Goal: Task Accomplishment & Management: Manage account settings

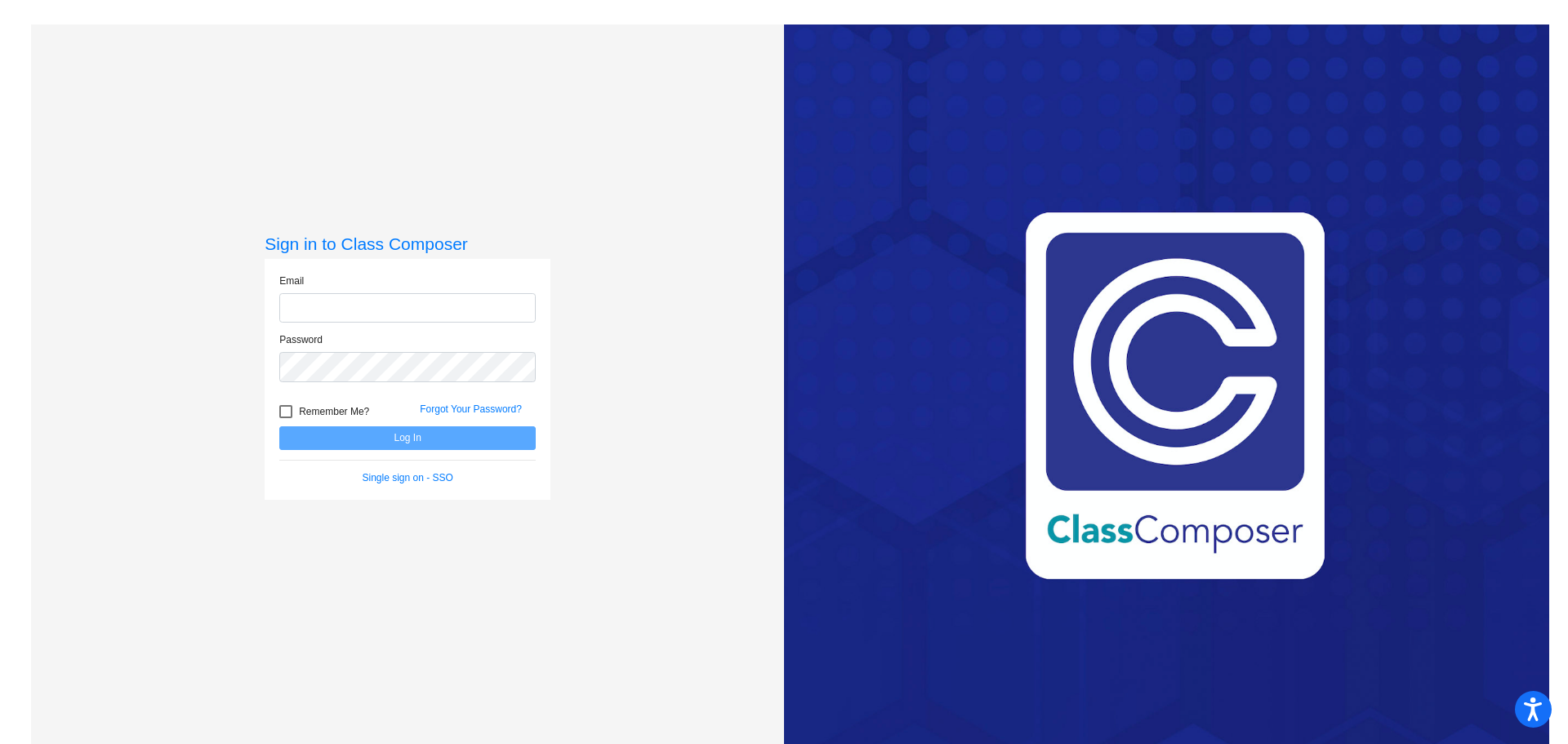
type input "amansker@gcdsd.org"
click at [431, 441] on button "Log In" at bounding box center [407, 438] width 256 height 23
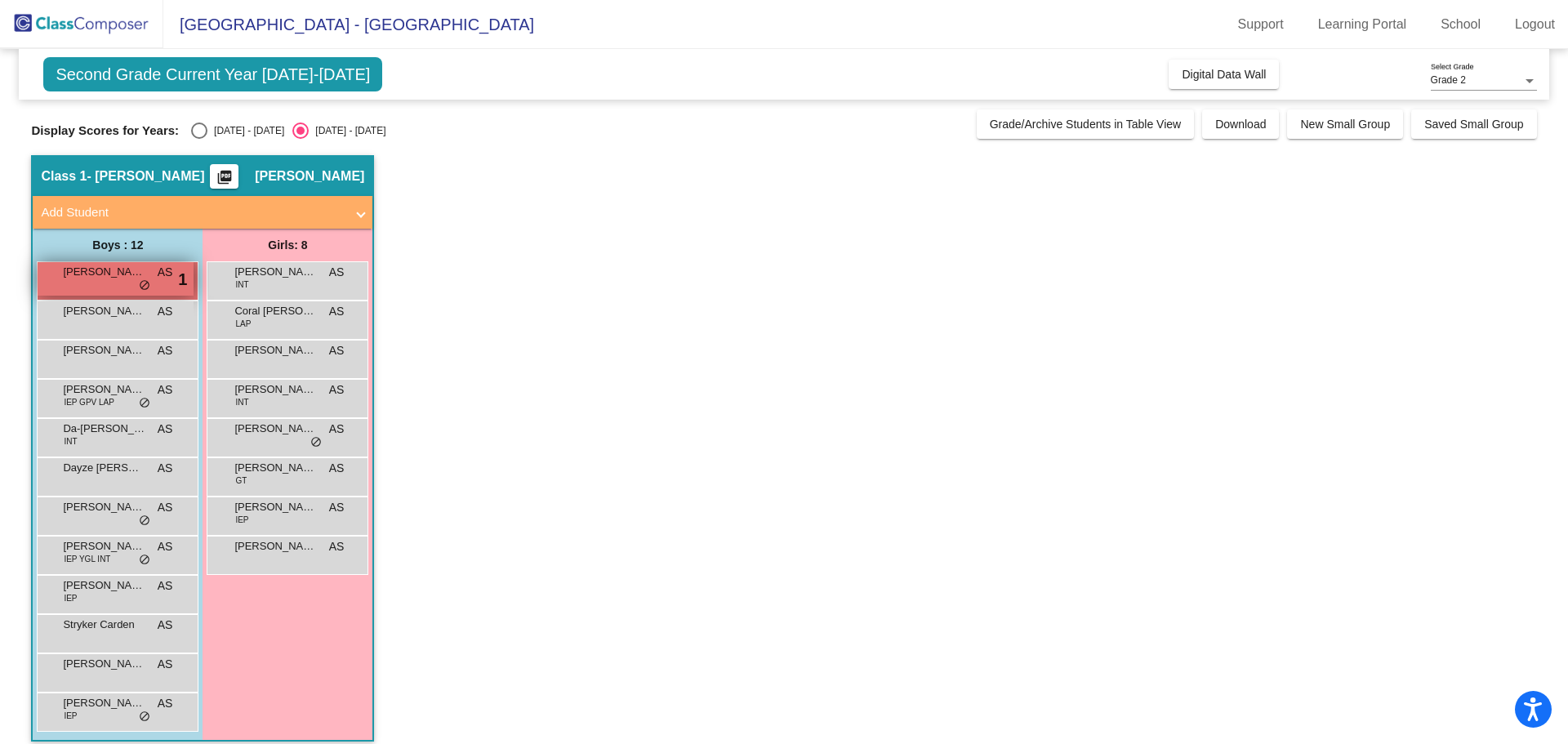
click at [142, 278] on span "Lincoln Dudley" at bounding box center [103, 271] width 82 height 16
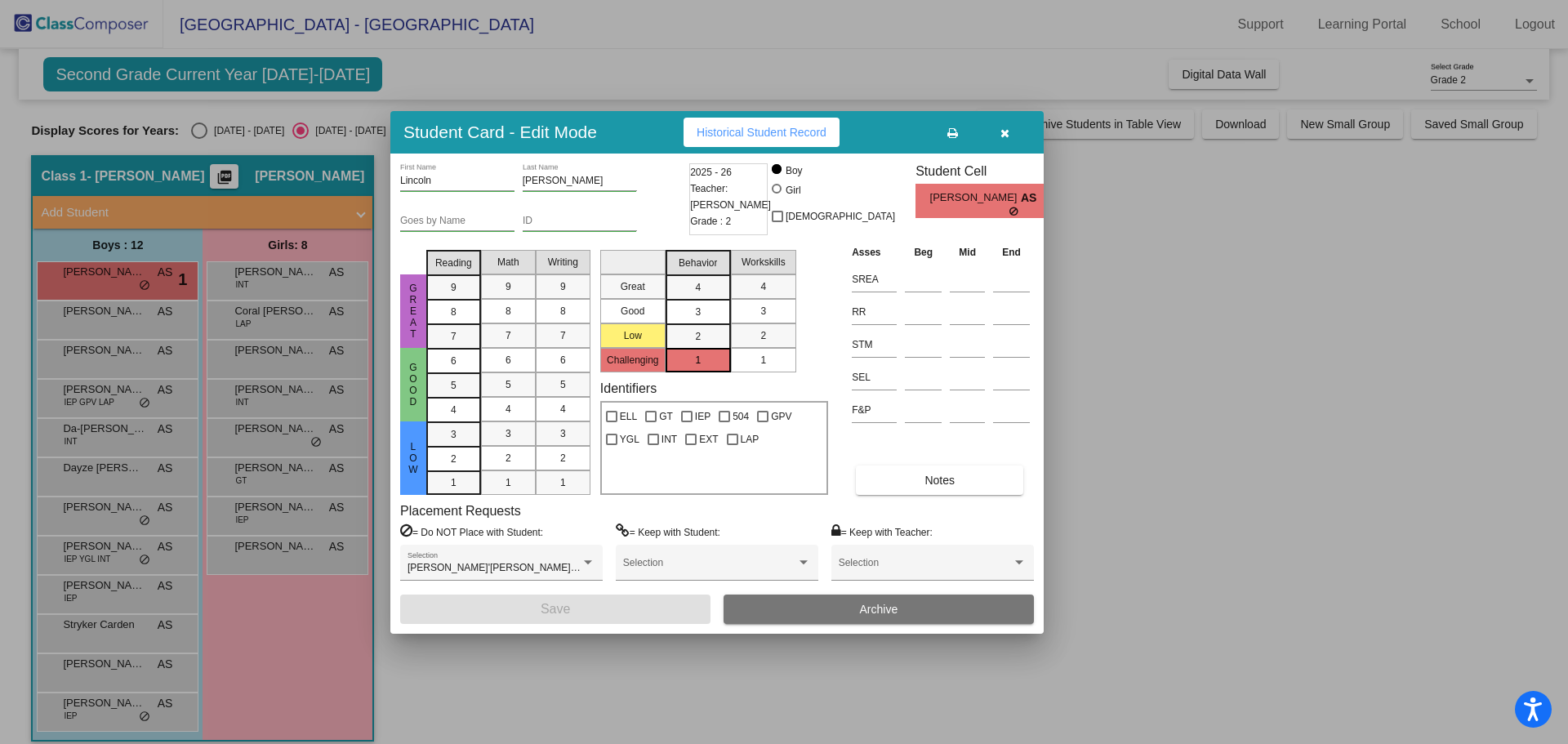
click at [1000, 137] on icon "button" at bounding box center [1005, 133] width 9 height 12
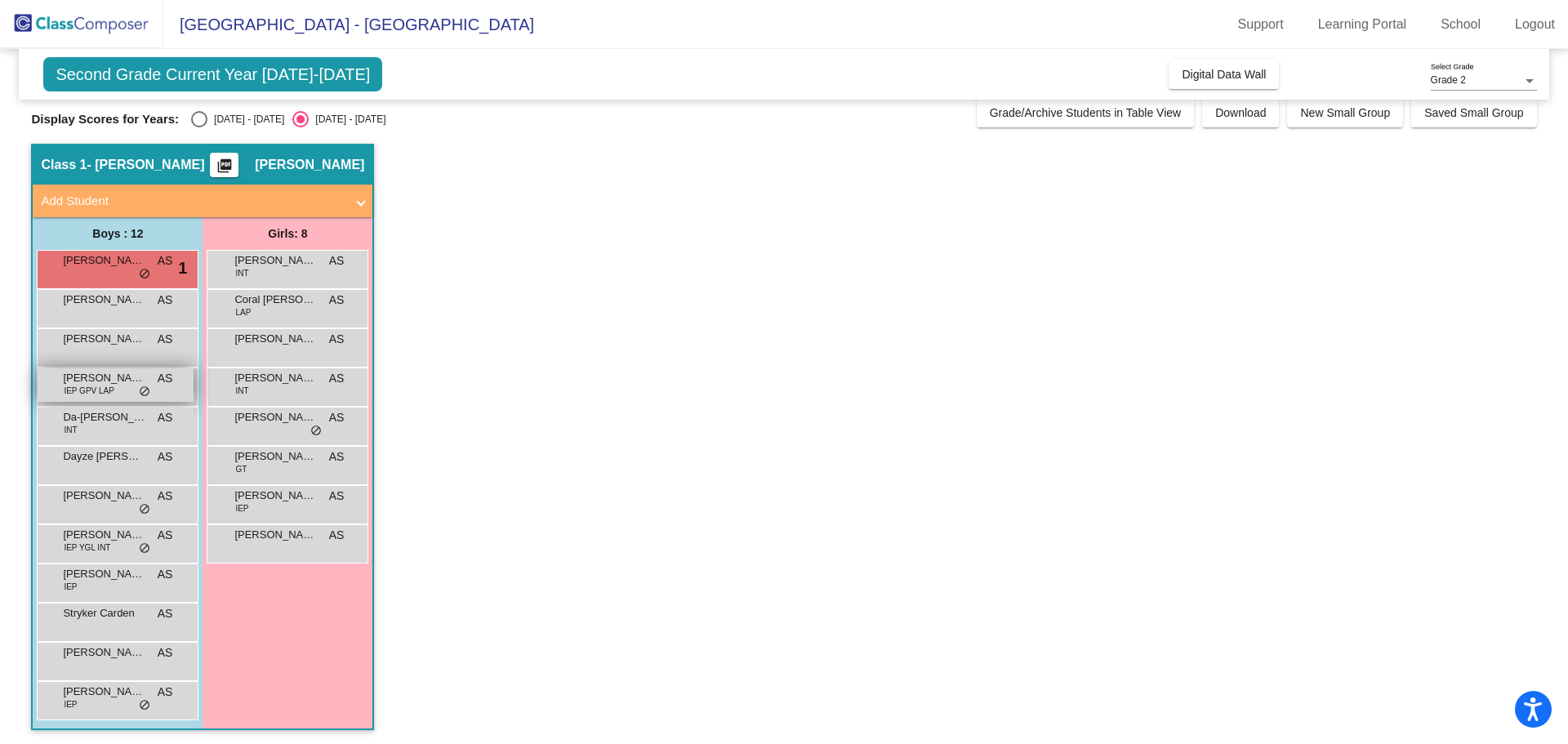
scroll to position [13, 0]
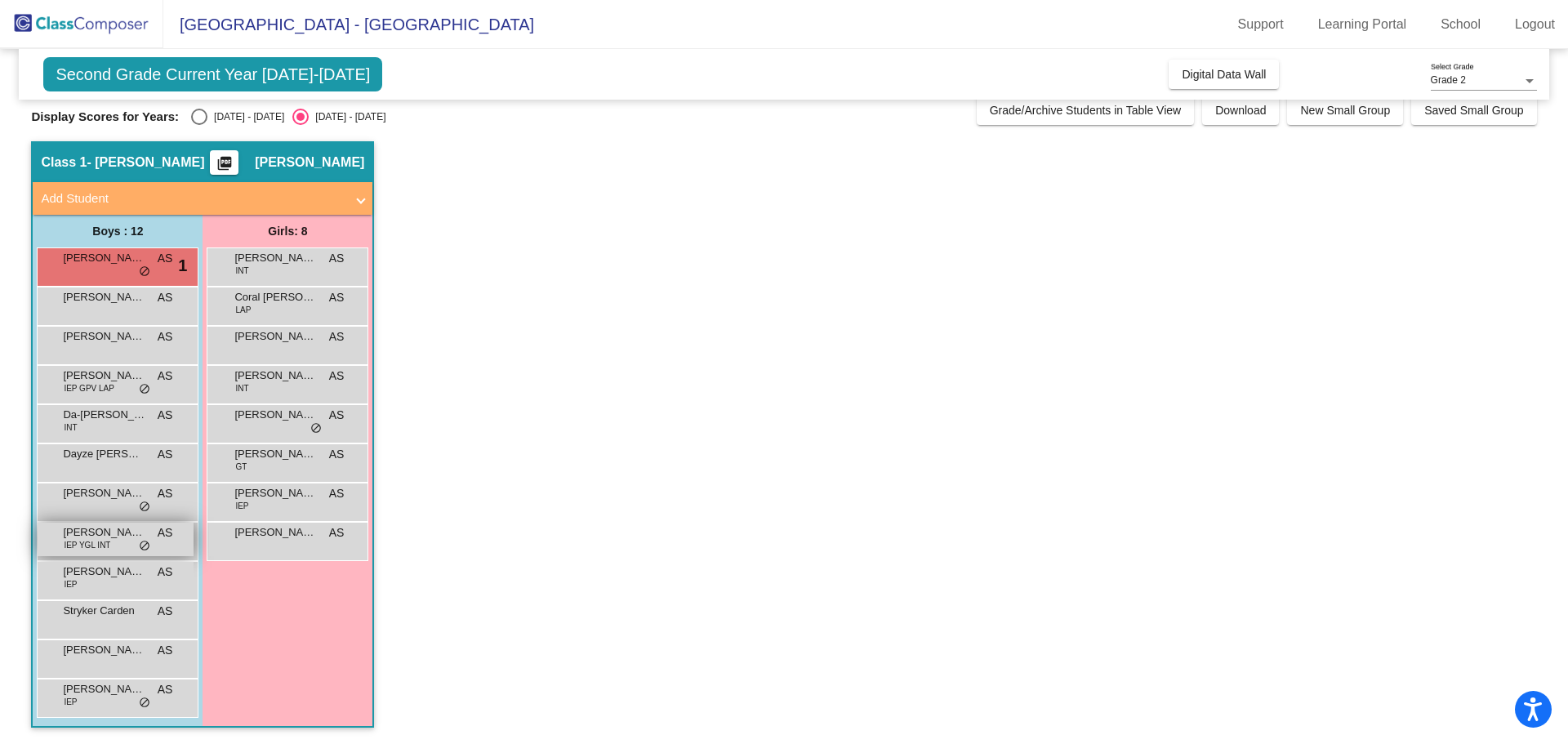
click at [109, 542] on span "IEP YGL INT" at bounding box center [87, 545] width 47 height 13
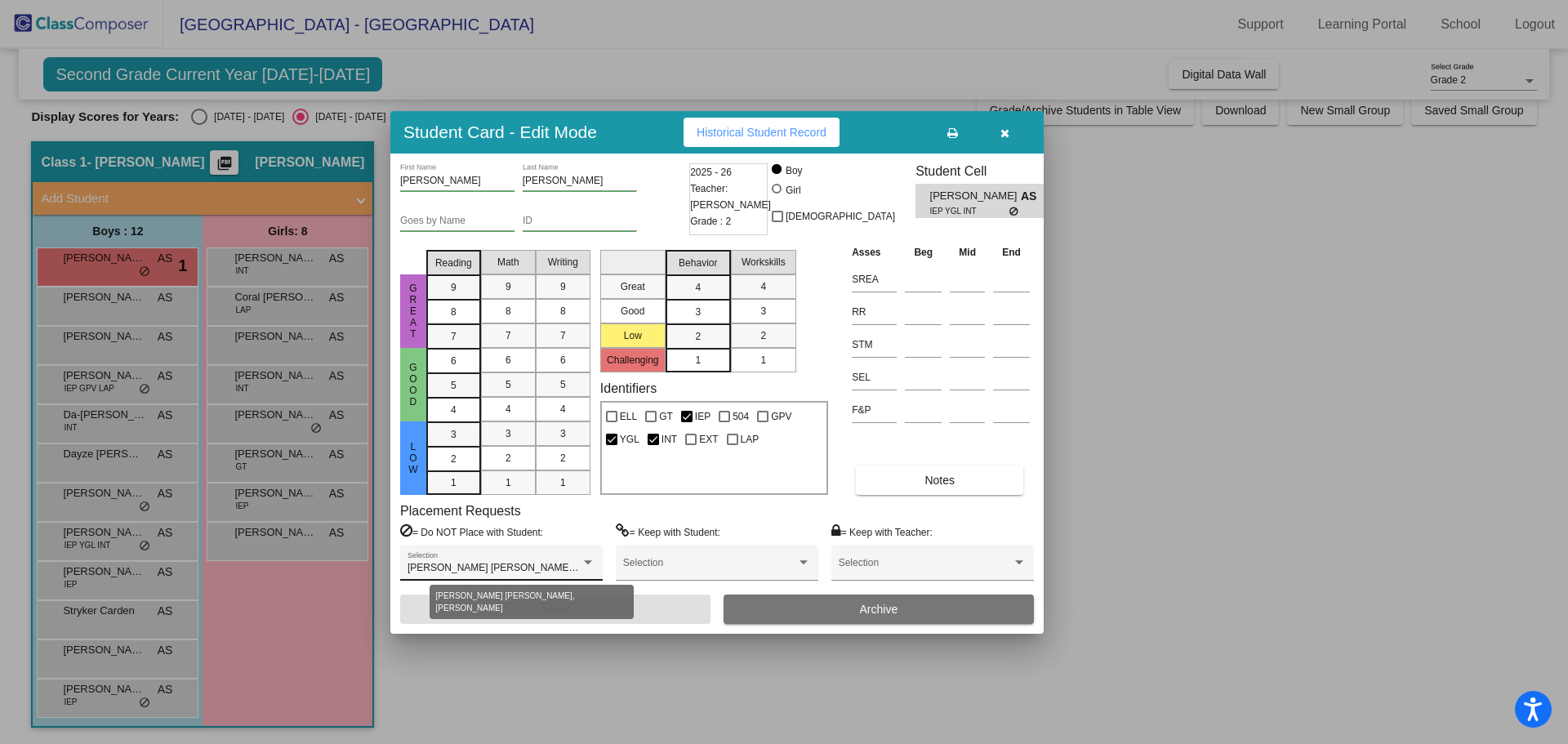
click at [573, 562] on div "Beauregard Connors, Lincoln Dudley" at bounding box center [493, 568] width 173 height 12
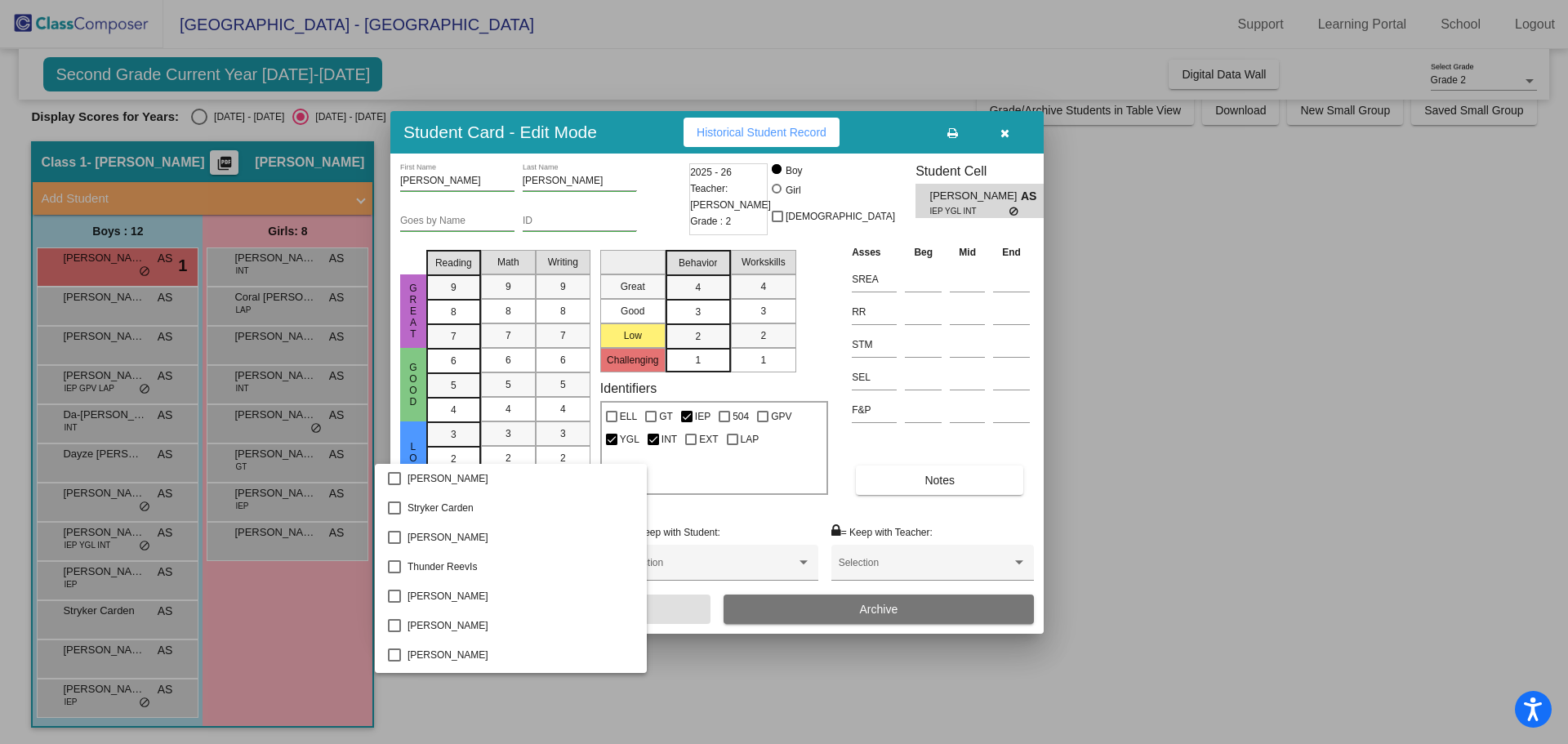
scroll to position [1437, 0]
click at [397, 516] on mat-pseudo-checkbox at bounding box center [394, 511] width 13 height 13
click at [666, 604] on div at bounding box center [784, 372] width 1568 height 744
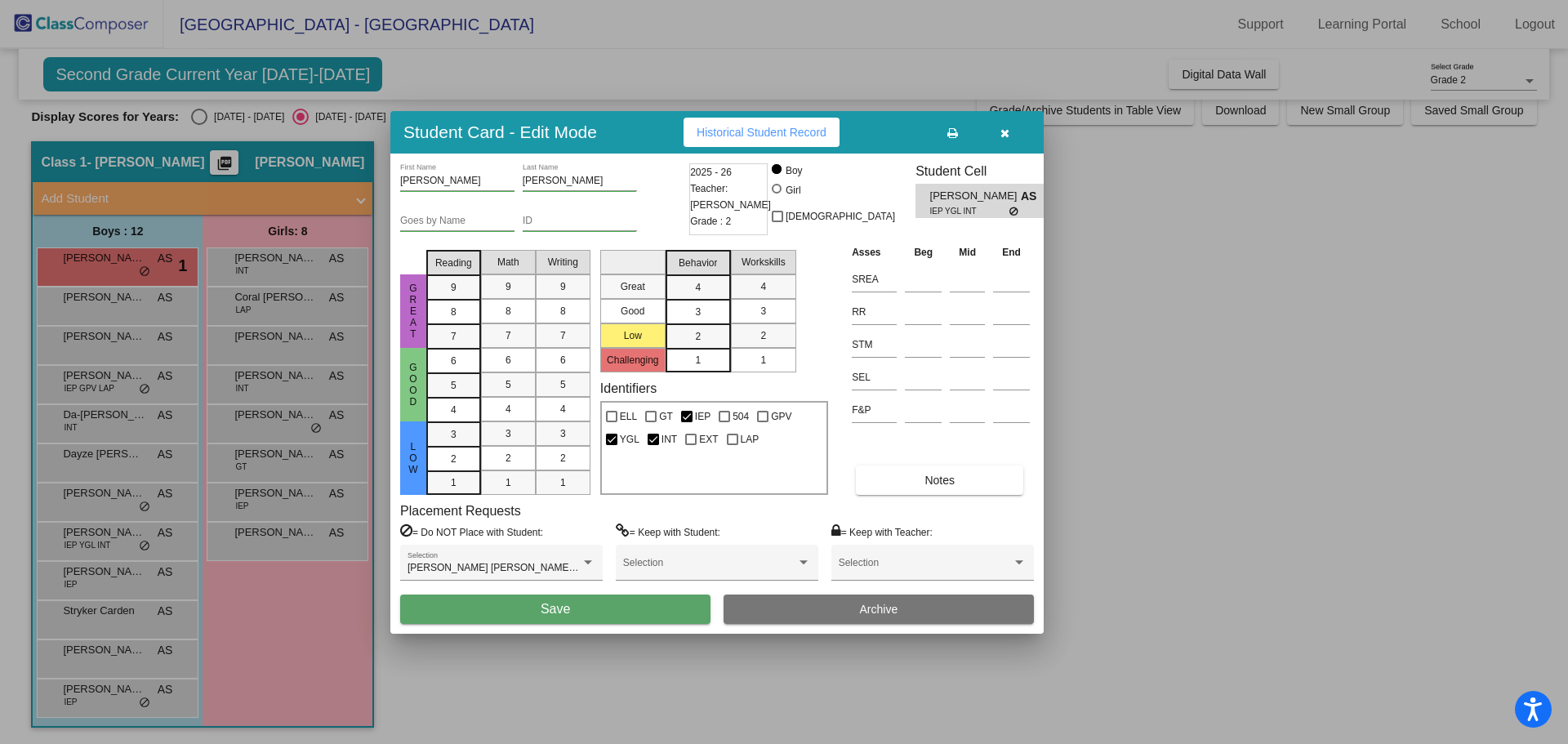
click at [564, 605] on span "Save" at bounding box center [555, 608] width 30 height 13
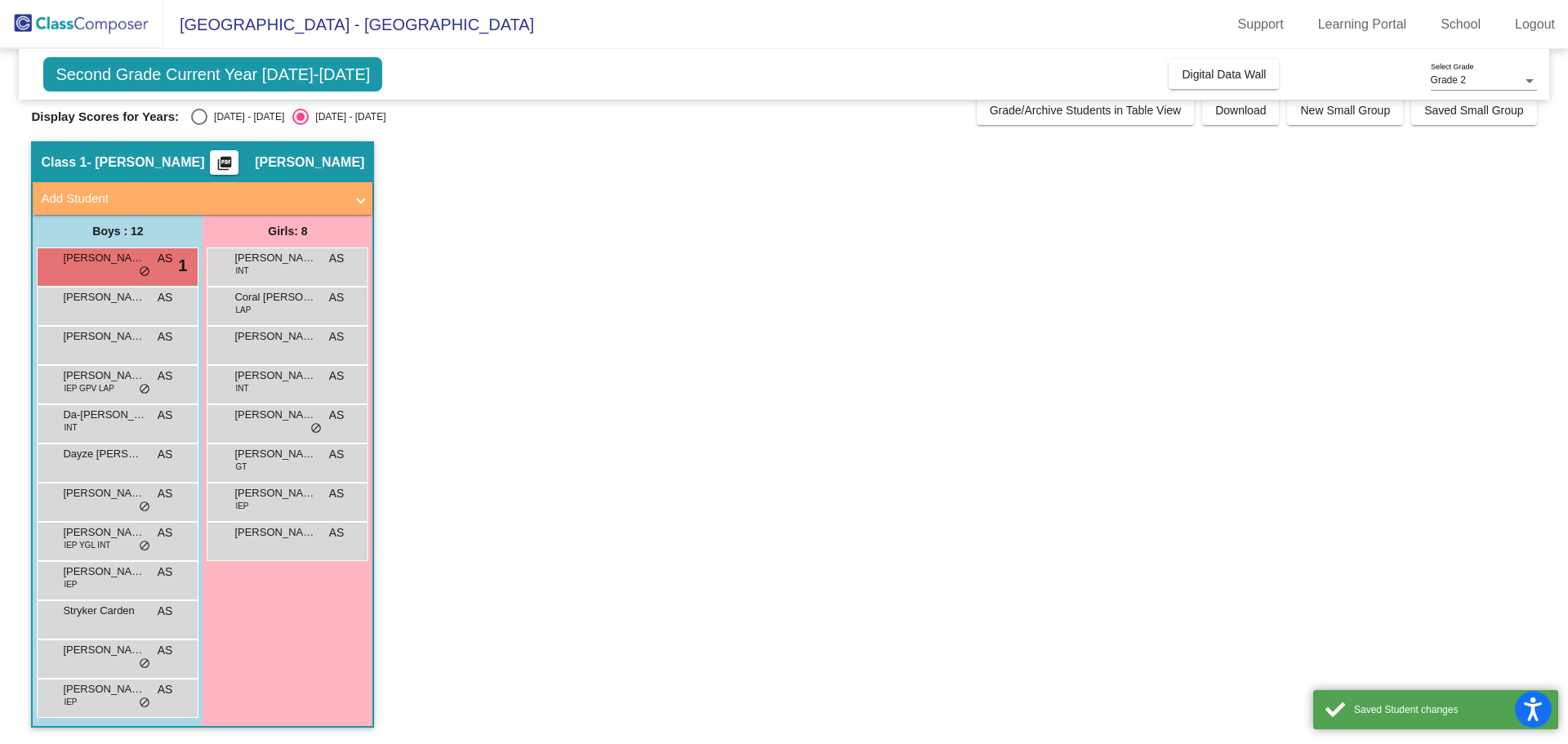
click at [494, 371] on app-classroom "Class 1 - Seaver picture_as_pdf Alissa Seaver Add Student First Name Last Name …" at bounding box center [784, 442] width 1505 height 603
